Goal: Information Seeking & Learning: Learn about a topic

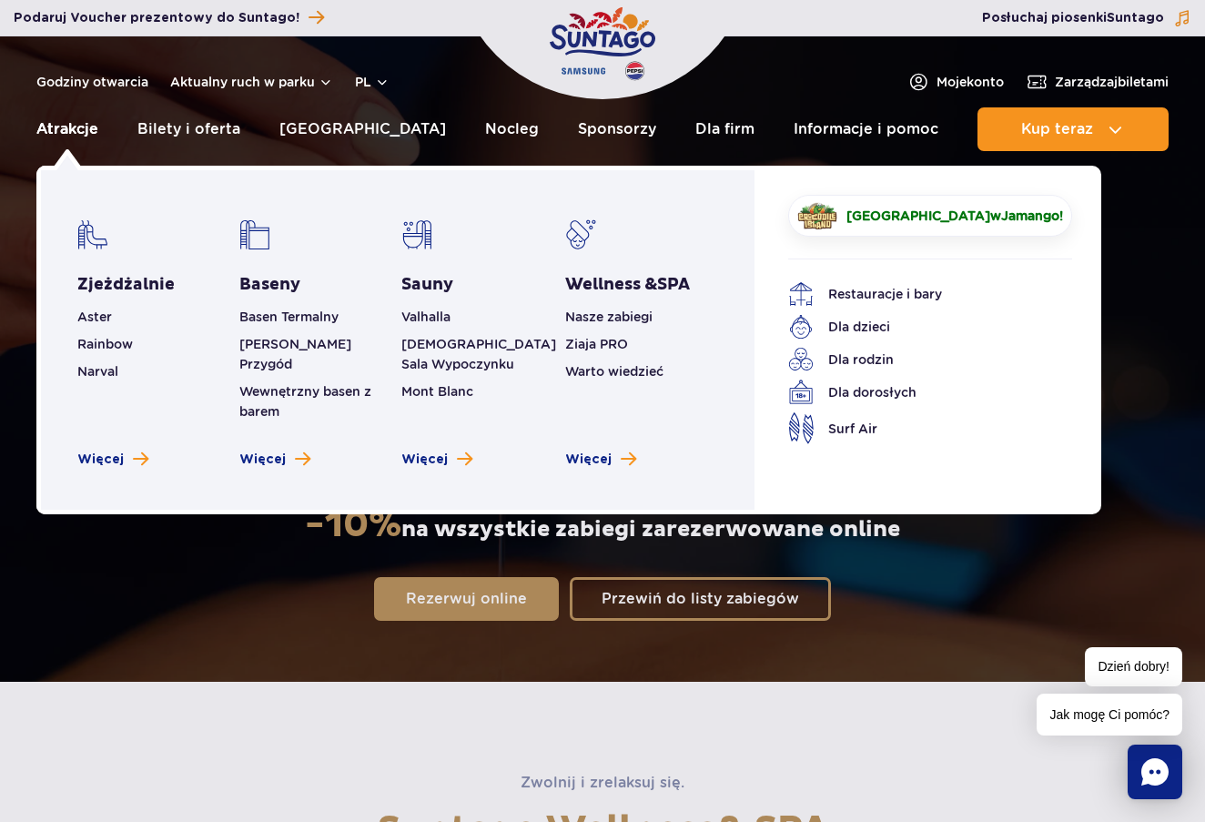
click at [88, 127] on link "Atrakcje" at bounding box center [67, 129] width 62 height 44
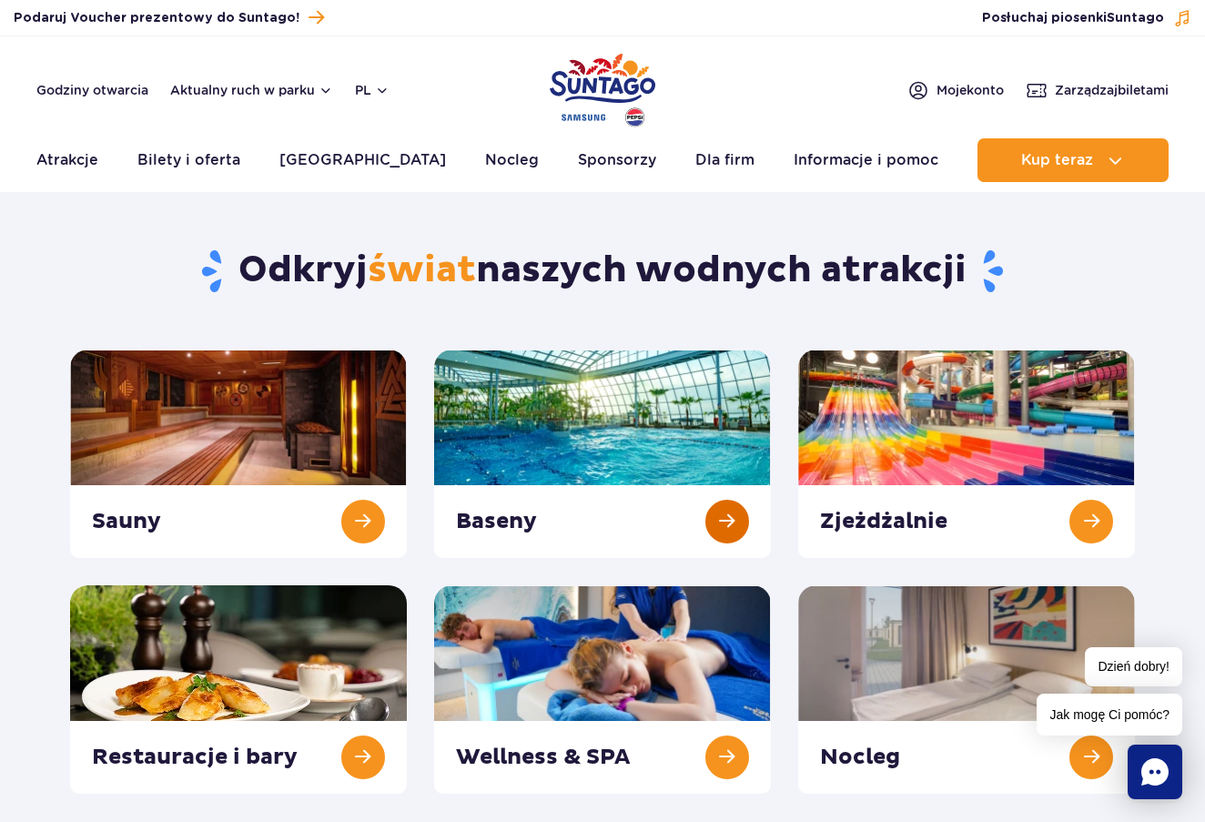
click at [730, 499] on link at bounding box center [602, 453] width 337 height 208
click at [617, 491] on link at bounding box center [602, 453] width 337 height 208
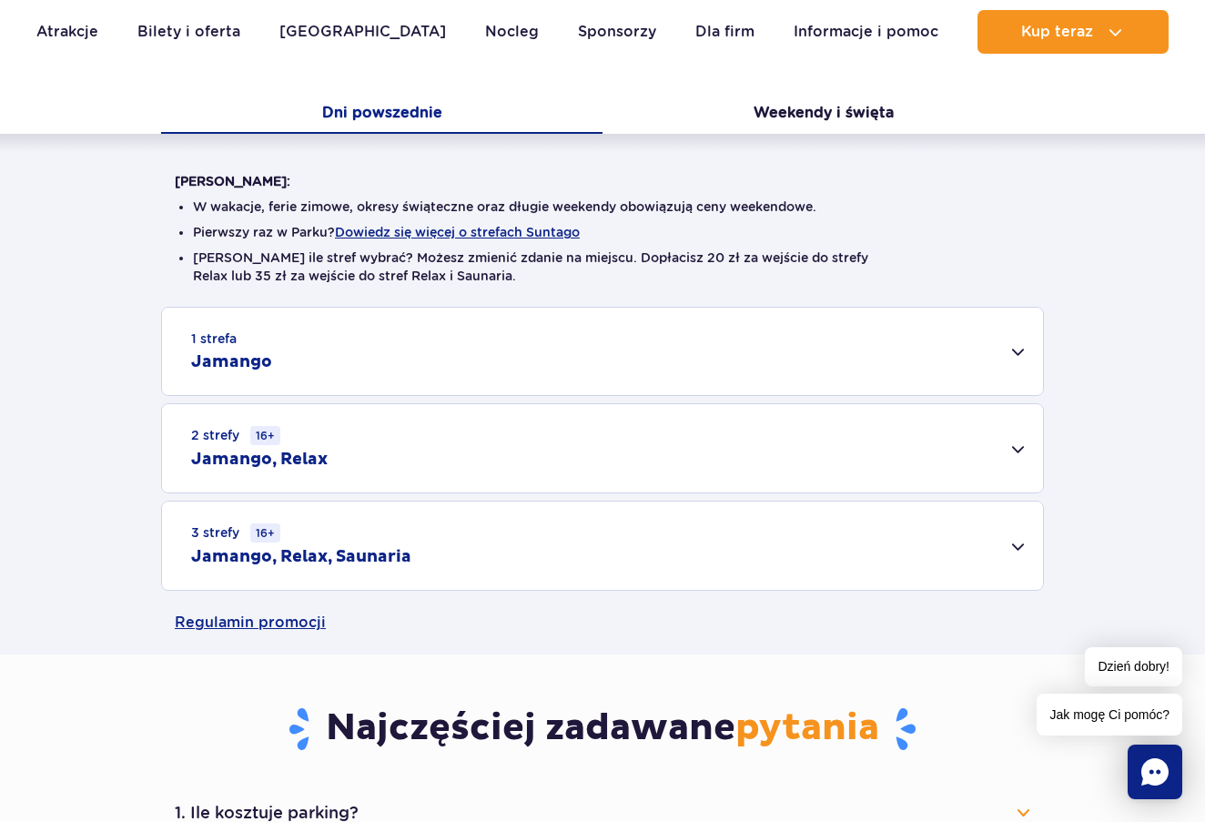
scroll to position [368, 0]
click at [409, 458] on div "2 strefy 16+ Jamango, Relax" at bounding box center [602, 447] width 881 height 88
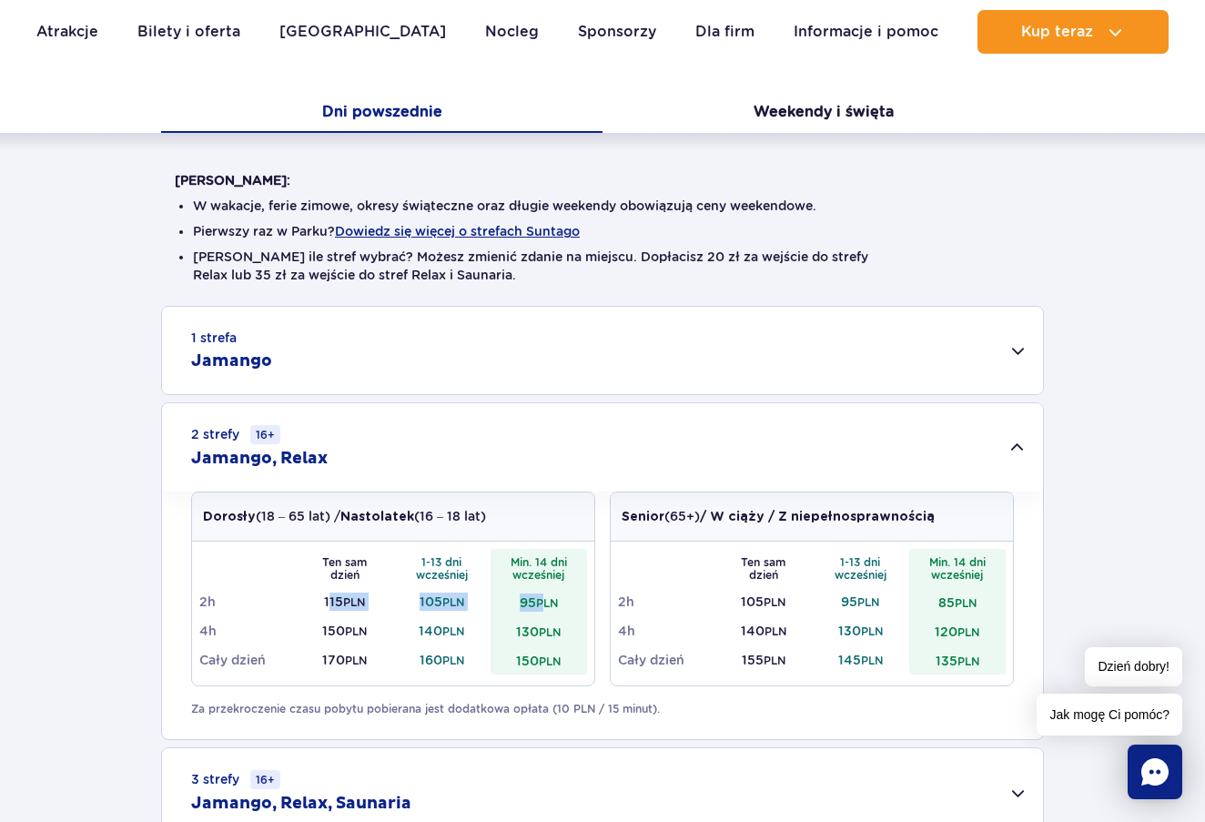
drag, startPoint x: 326, startPoint y: 598, endPoint x: 547, endPoint y: 599, distance: 221.1
click at [547, 599] on tr "2h 115 PLN 105 PLN 95 PLN" at bounding box center [393, 601] width 388 height 29
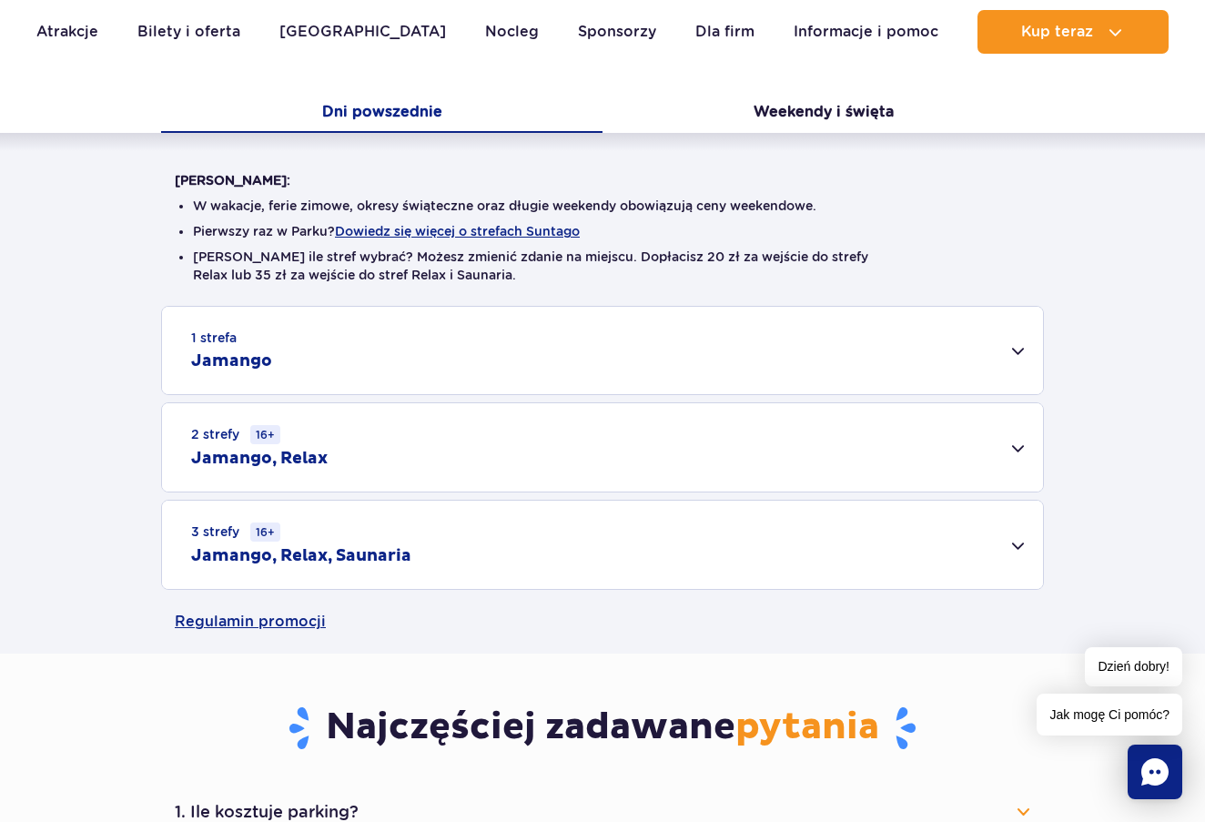
click at [547, 599] on link "Regulamin promocji" at bounding box center [602, 622] width 855 height 64
click at [334, 441] on div "2 strefy 16+ Jamango, Relax" at bounding box center [602, 447] width 881 height 88
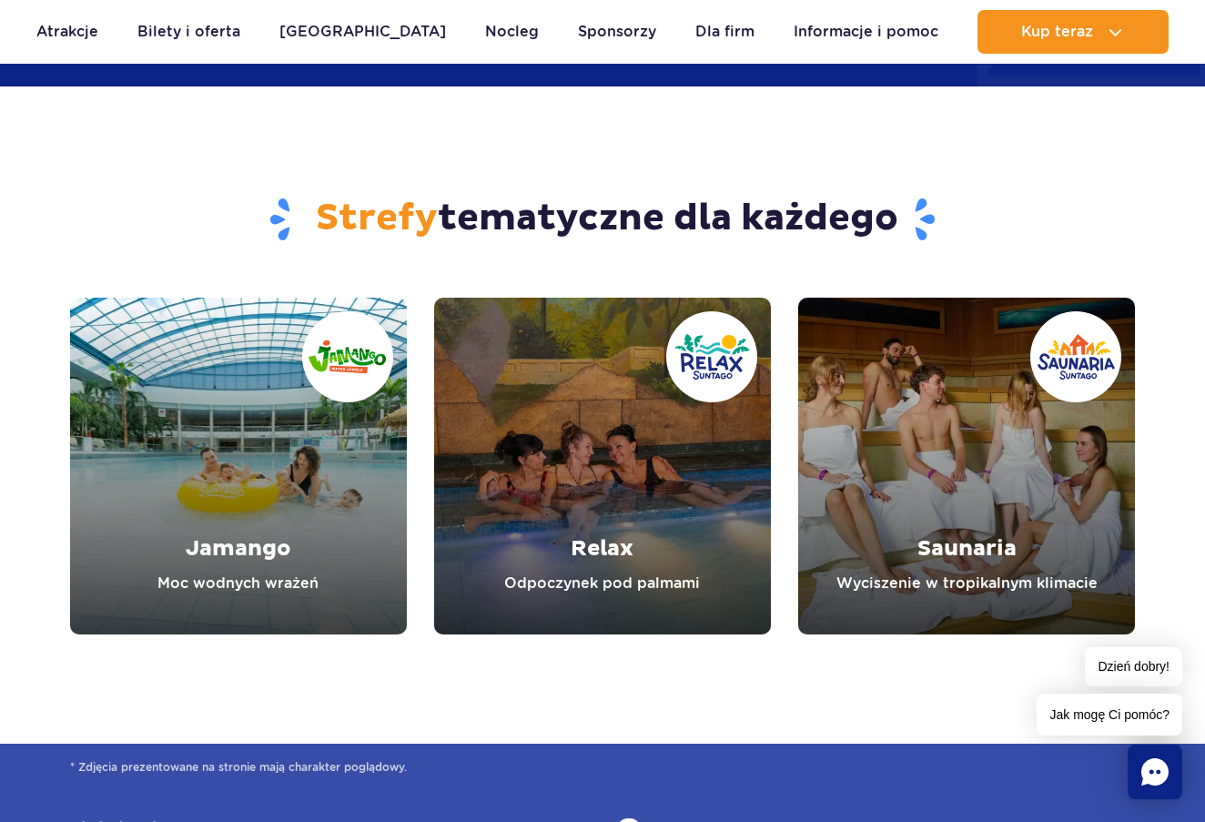
scroll to position [2146, 0]
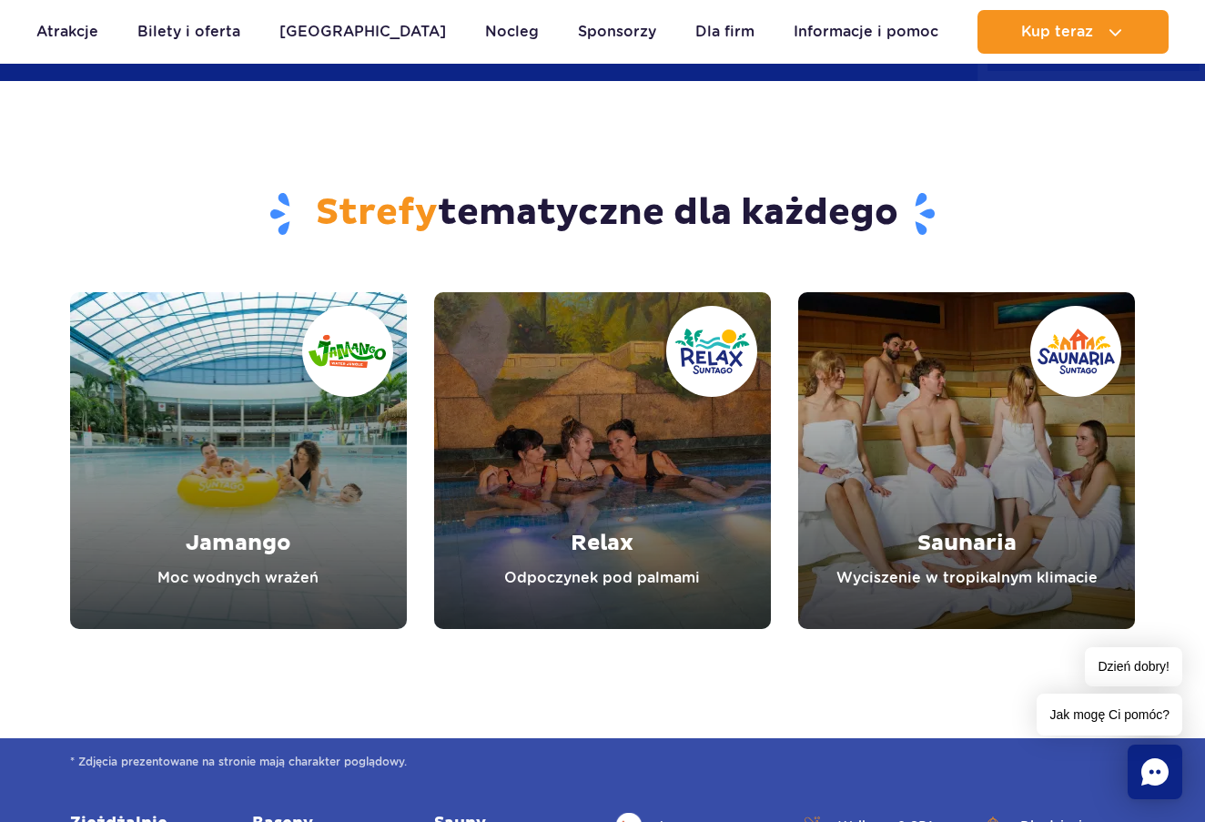
click at [600, 543] on link "Relax" at bounding box center [602, 460] width 337 height 337
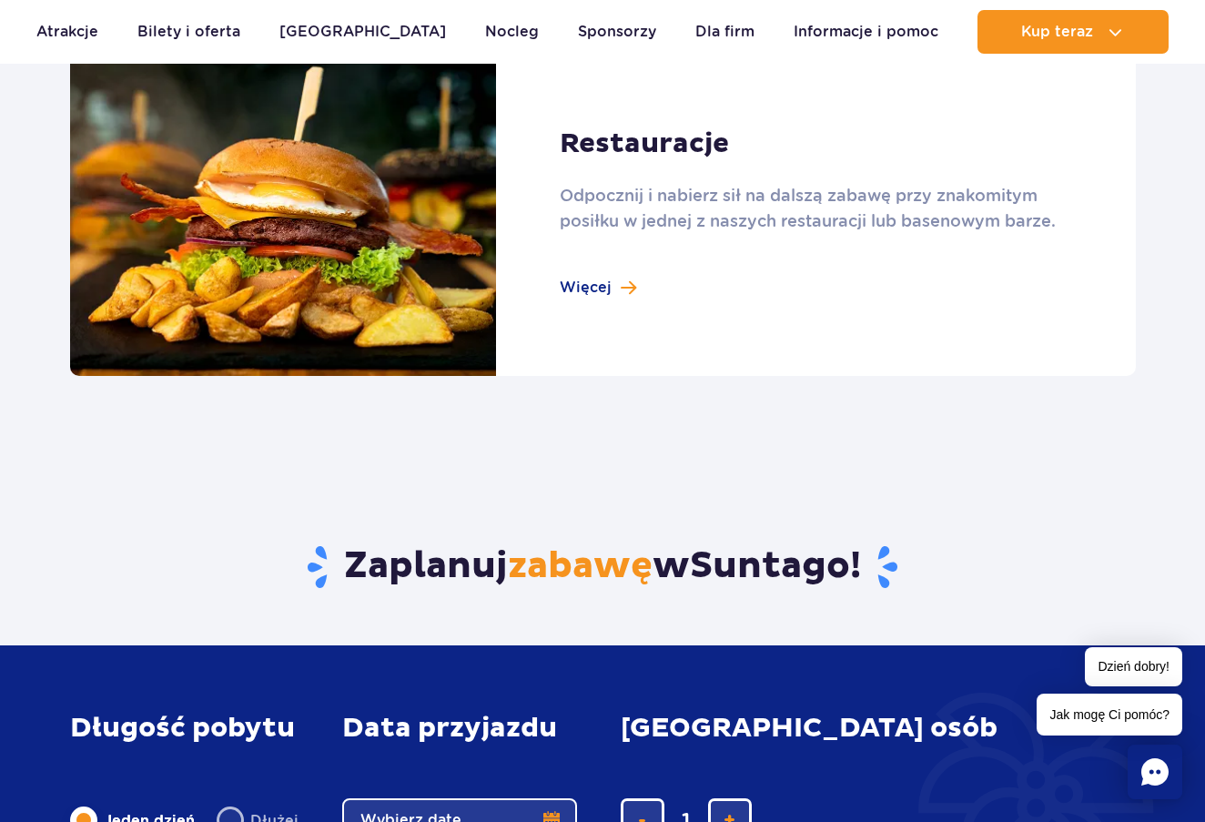
scroll to position [1176, 0]
